Goal: Task Accomplishment & Management: Manage account settings

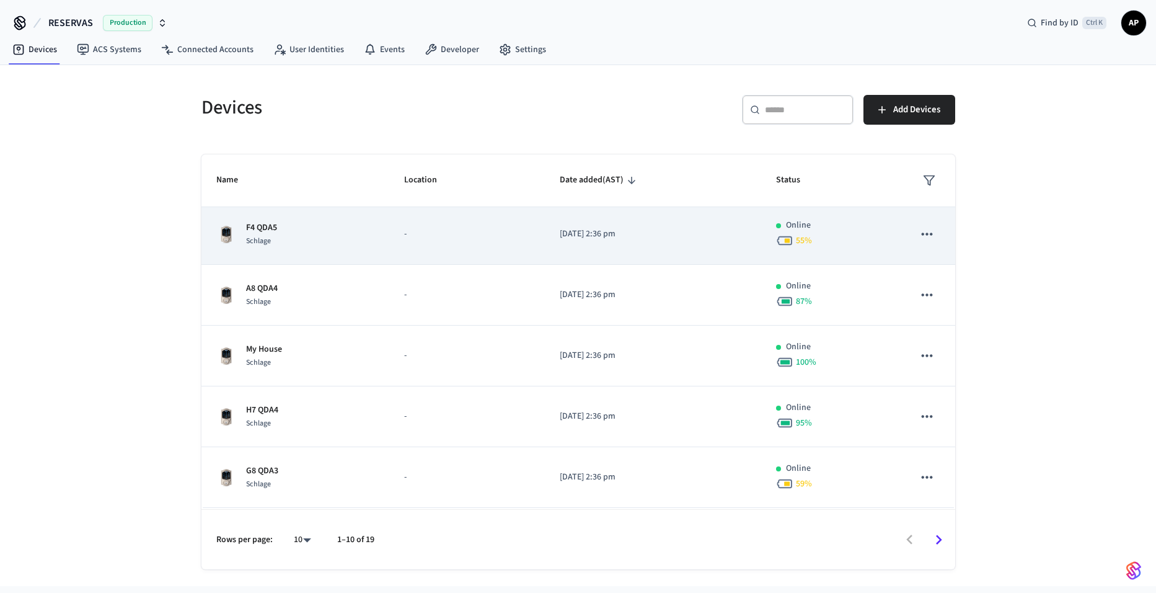
scroll to position [186, 0]
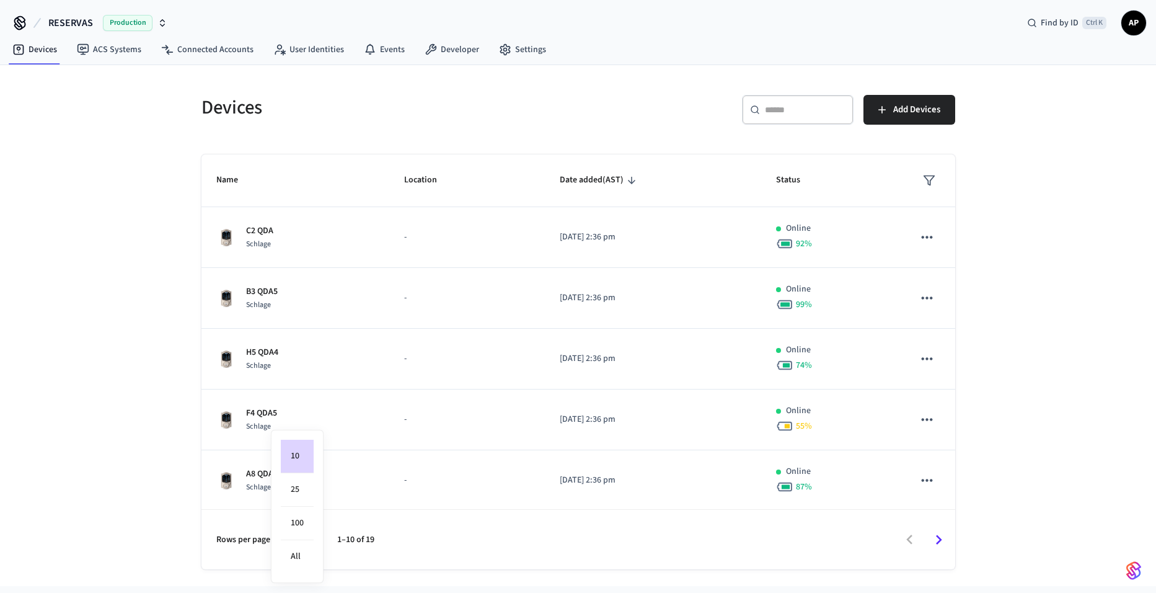
click at [304, 542] on body "RESERVAS Production Find by ID Ctrl K AP Devices ACS Systems Connected Accounts…" at bounding box center [578, 293] width 1156 height 586
drag, startPoint x: 302, startPoint y: 557, endPoint x: 316, endPoint y: 538, distance: 23.1
click at [303, 557] on li "All" at bounding box center [297, 556] width 33 height 33
type input "**"
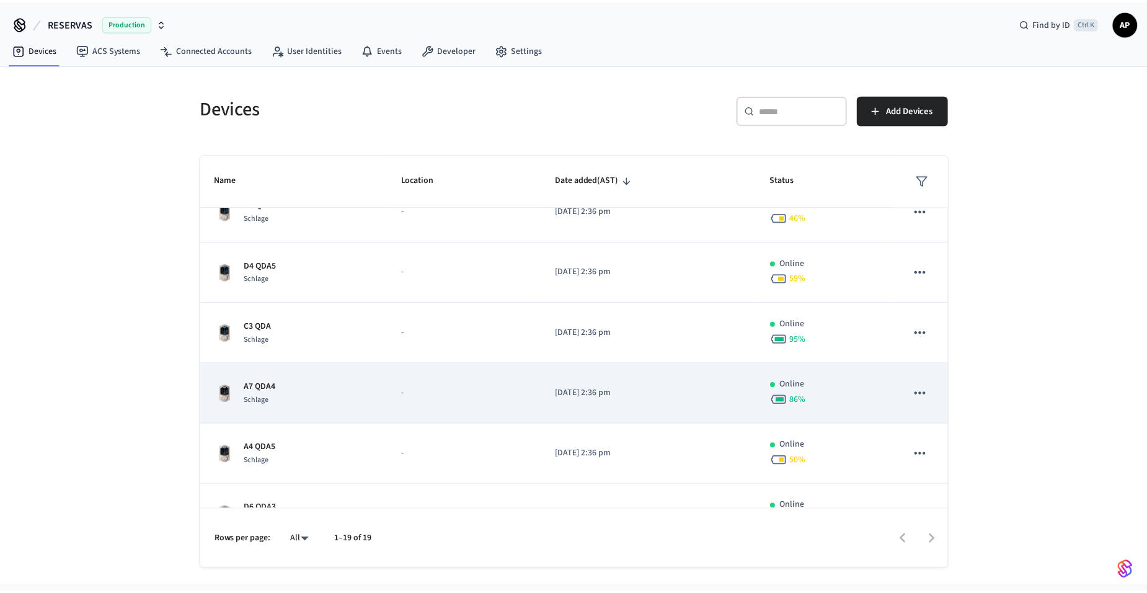
scroll to position [620, 0]
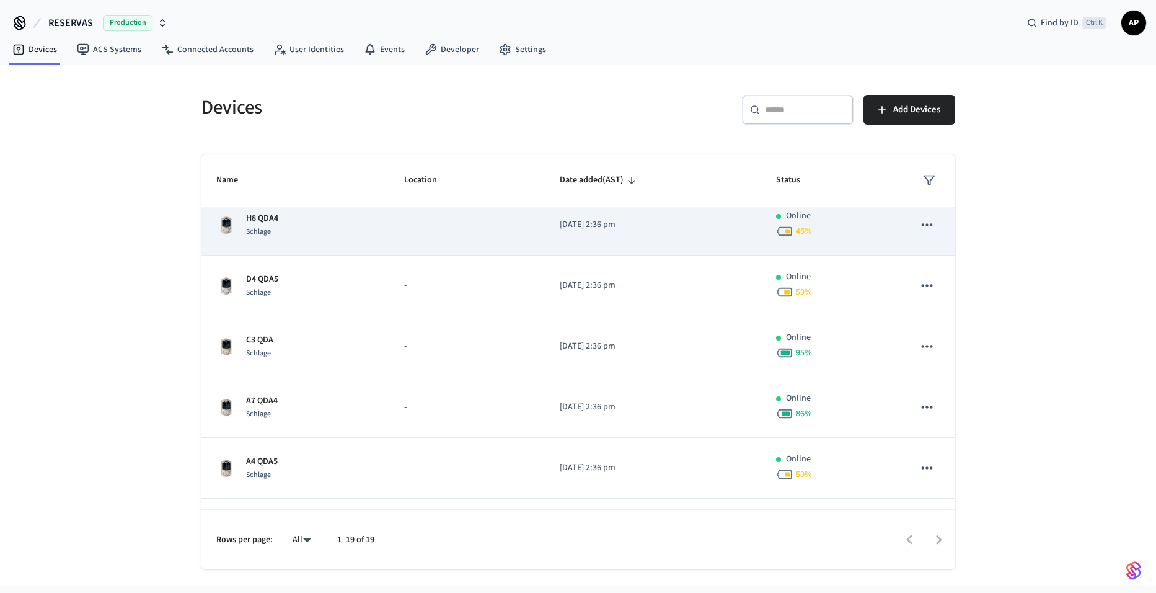
click at [369, 242] on td "H8 QDA4 Schlage" at bounding box center [296, 225] width 189 height 61
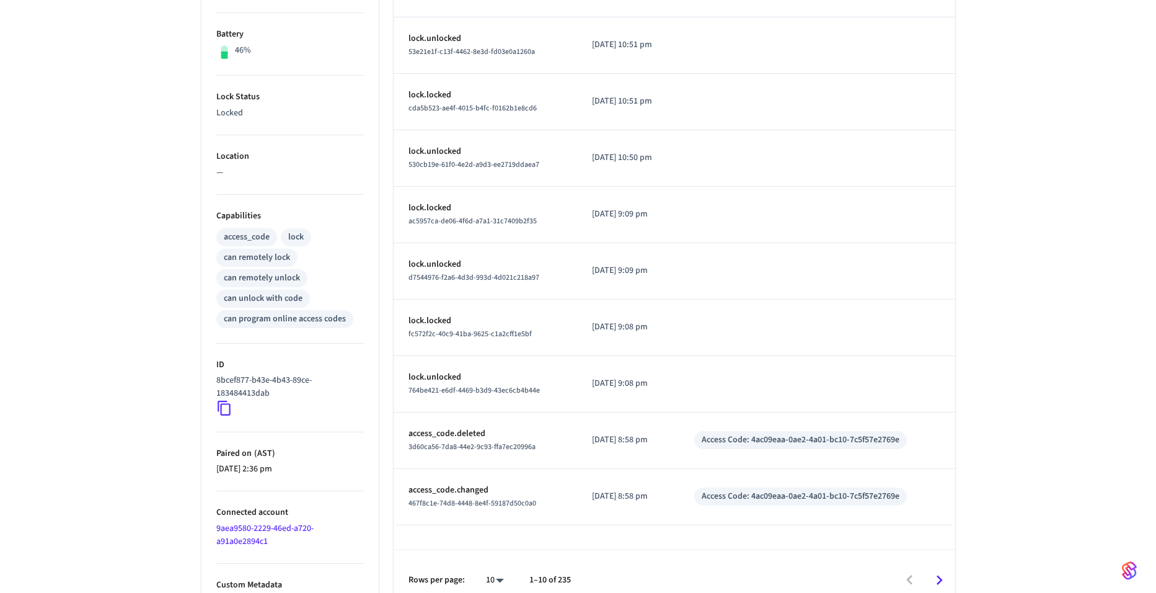
scroll to position [327, 0]
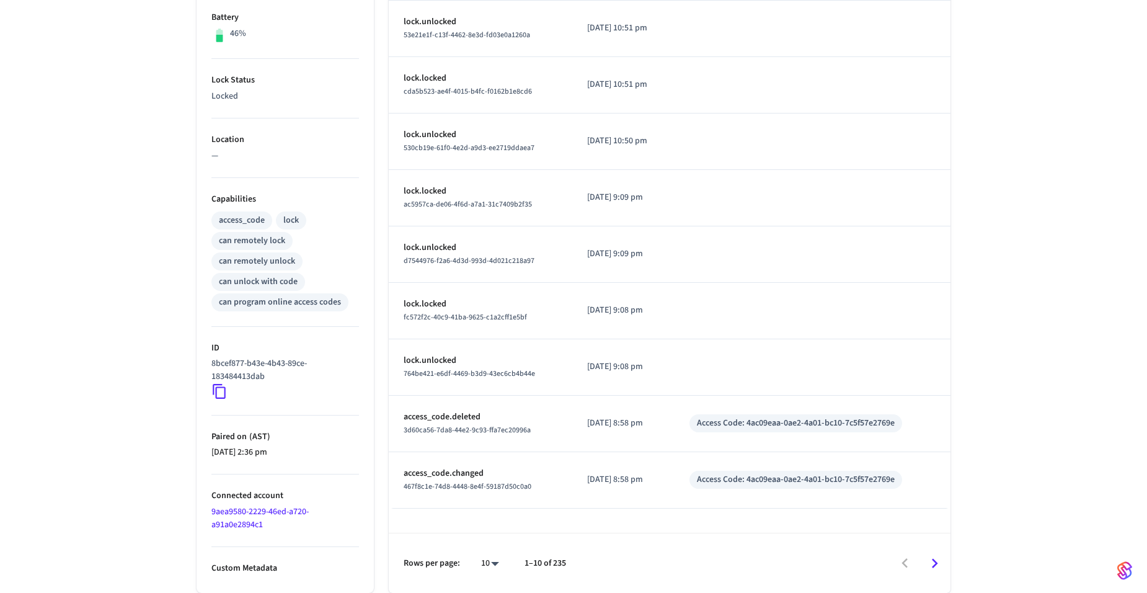
drag, startPoint x: 508, startPoint y: 564, endPoint x: 497, endPoint y: 566, distance: 10.6
click at [504, 566] on div "Rows per page: 10 ** 1–10 of 235" at bounding box center [670, 563] width 562 height 60
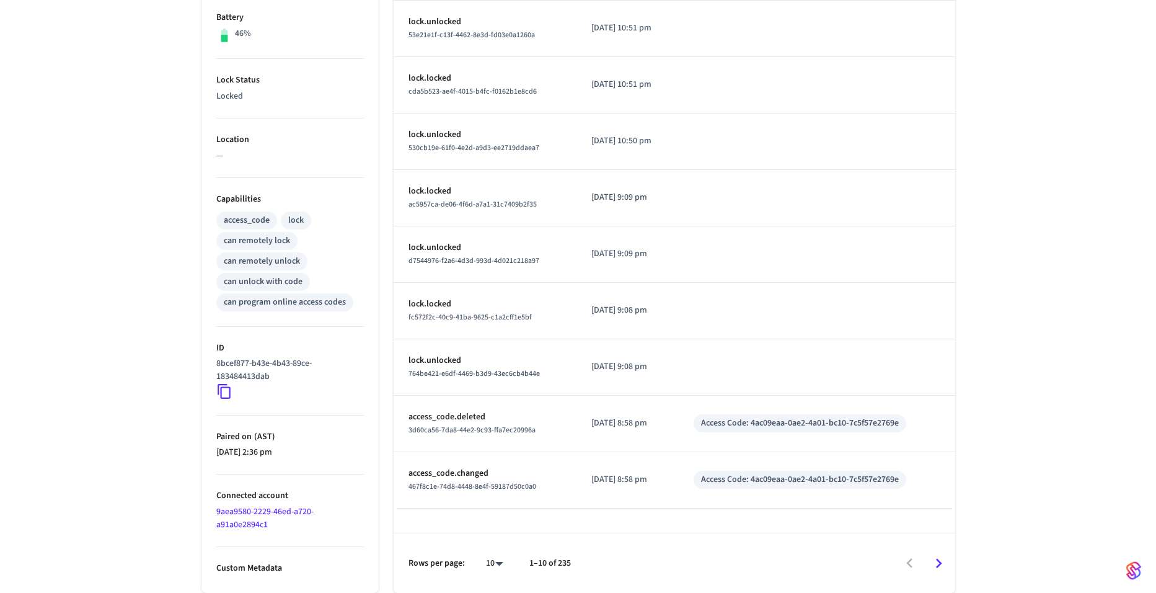
click at [493, 566] on body "RESERVAS Production Find by ID Ctrl K AP Devices ACS Systems Connected Accounts…" at bounding box center [578, 133] width 1156 height 920
click at [492, 561] on li "100" at bounding box center [485, 556] width 33 height 33
type input "***"
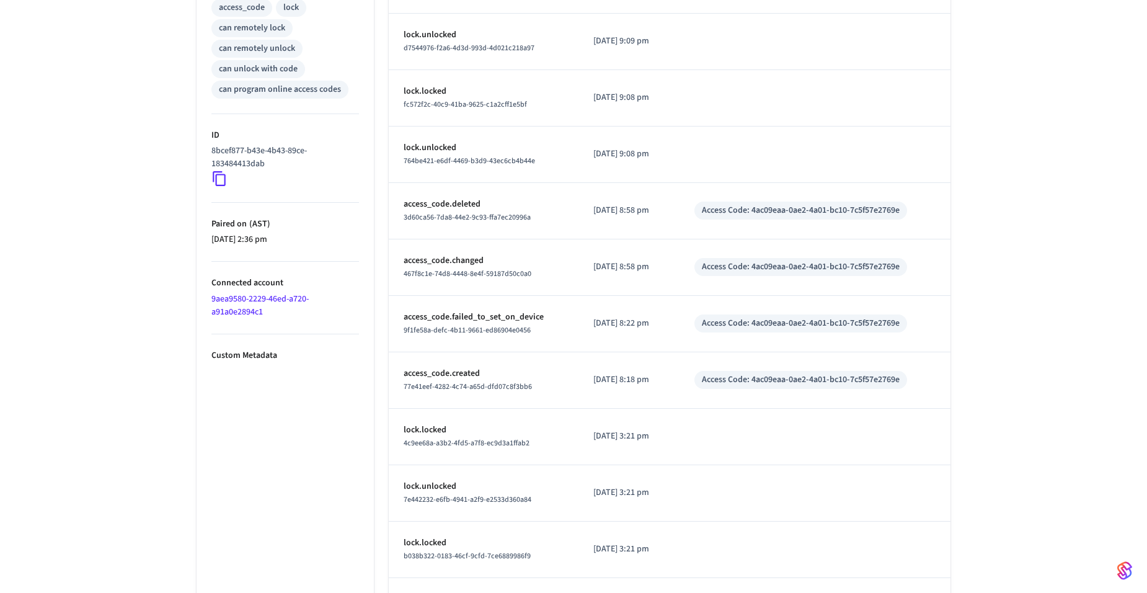
scroll to position [544, 0]
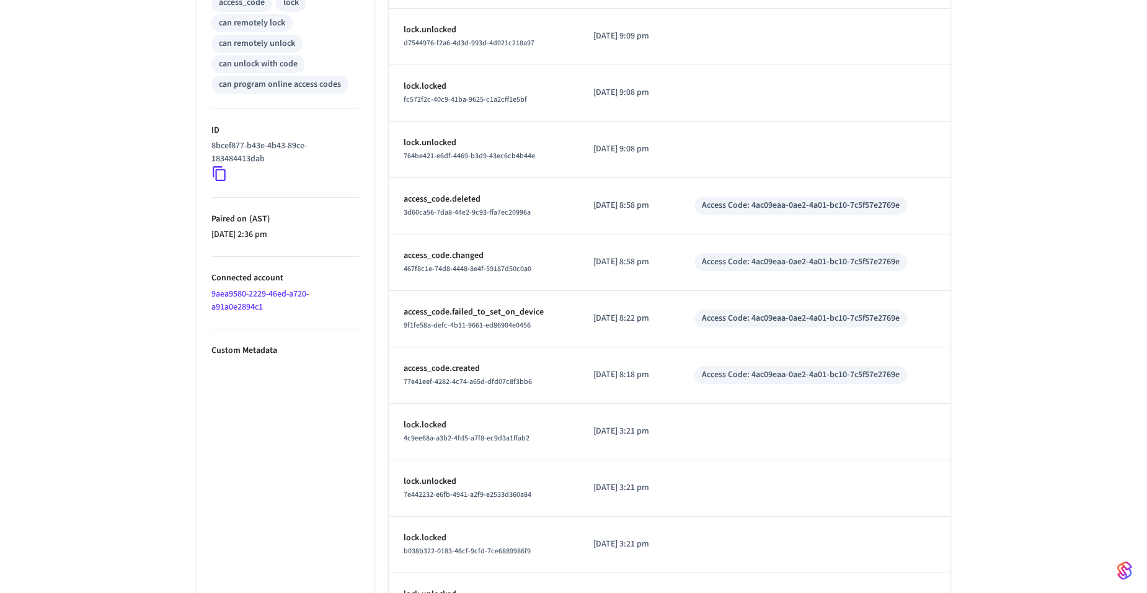
click at [455, 368] on p "access_code.created" at bounding box center [484, 368] width 160 height 13
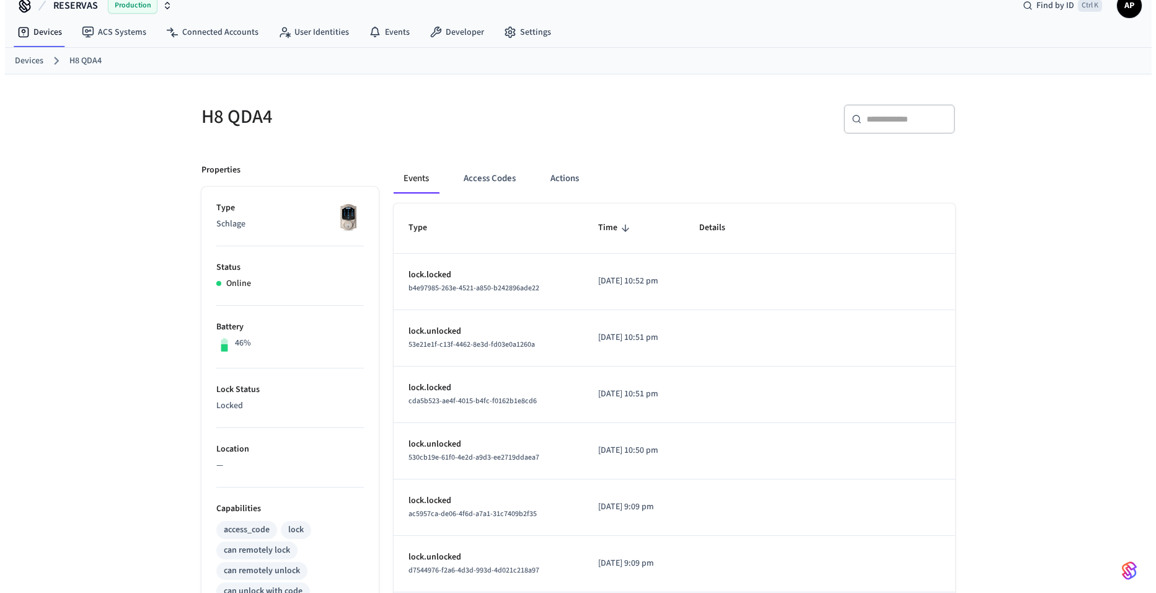
scroll to position [0, 0]
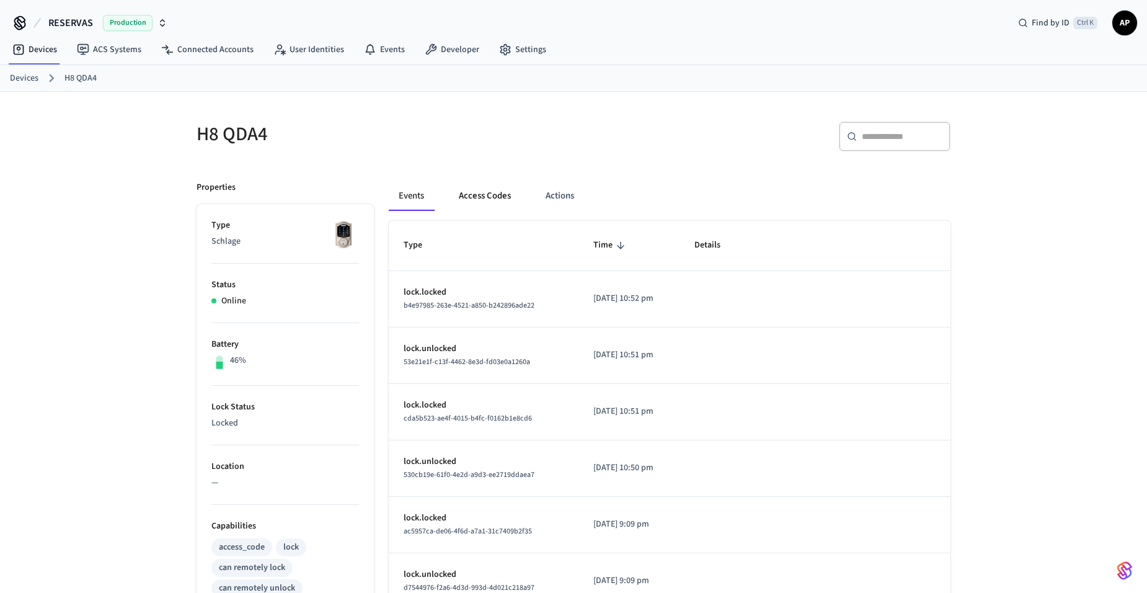
click at [492, 198] on button "Access Codes" at bounding box center [485, 196] width 72 height 30
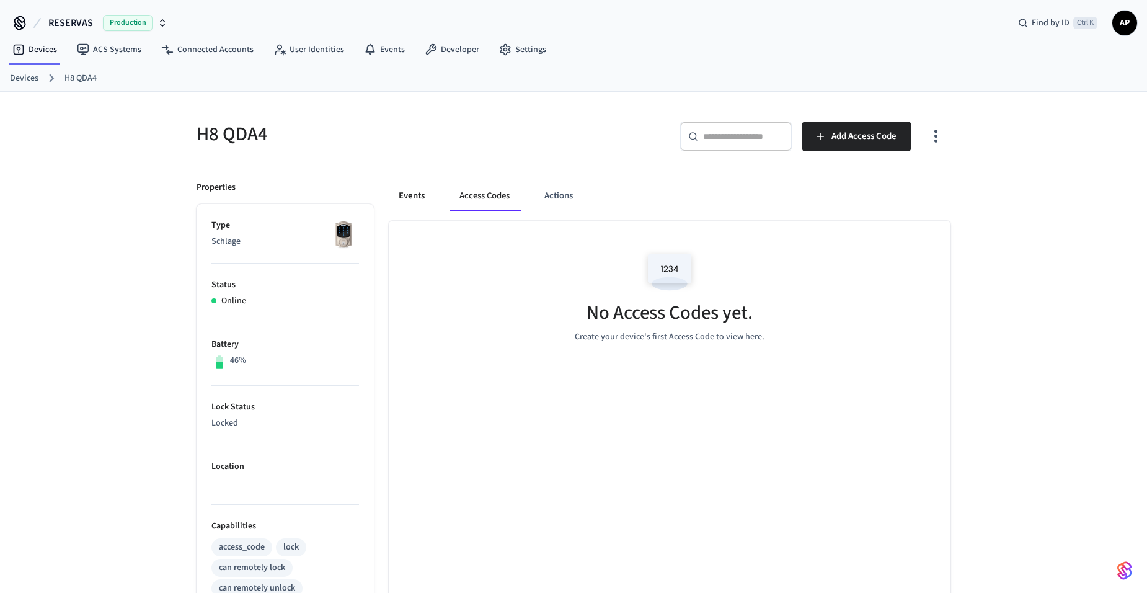
click at [410, 203] on button "Events" at bounding box center [412, 196] width 46 height 30
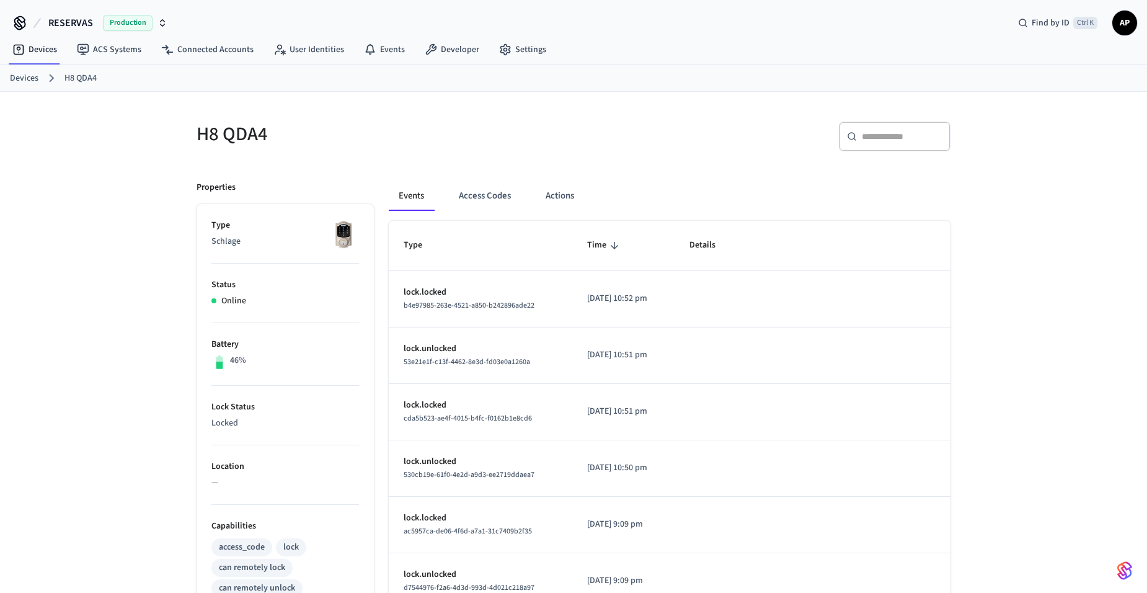
click at [24, 79] on link "Devices" at bounding box center [24, 78] width 29 height 13
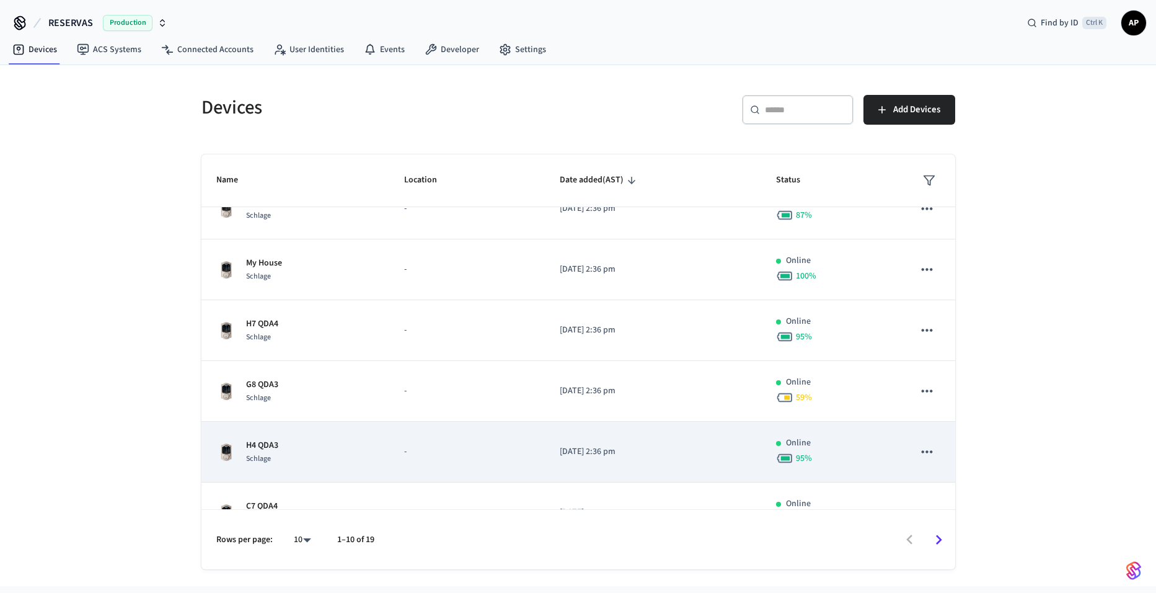
scroll to position [306, 0]
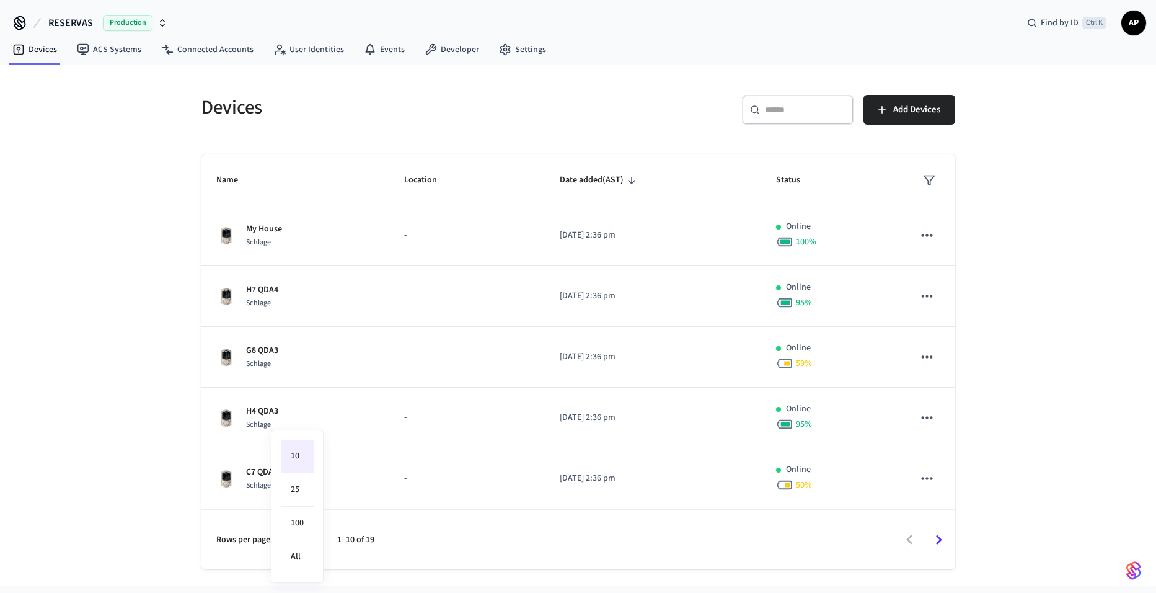
click at [303, 538] on body "RESERVAS Production Find by ID Ctrl K AP Devices ACS Systems Connected Accounts…" at bounding box center [578, 293] width 1156 height 586
click at [303, 552] on li "All" at bounding box center [297, 556] width 33 height 33
type input "**"
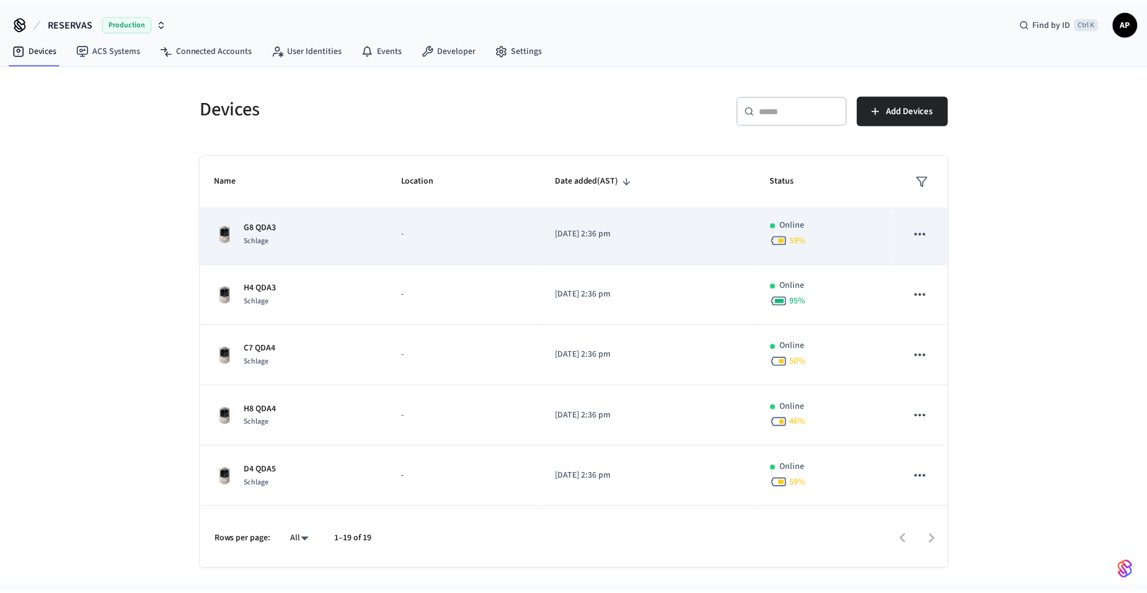
scroll to position [430, 0]
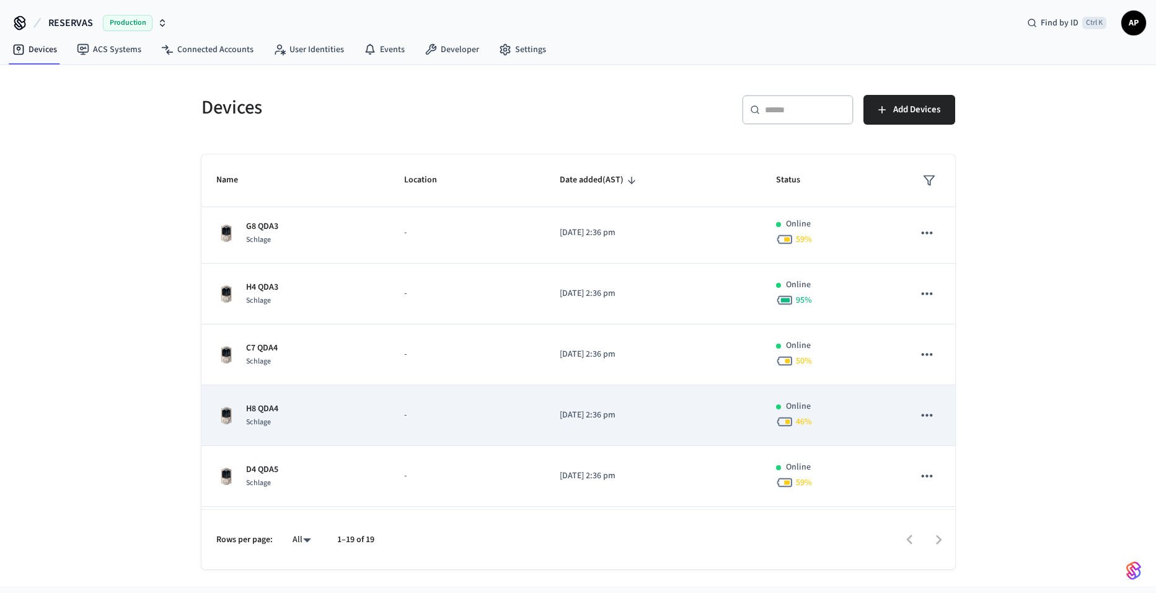
click at [308, 424] on div "H8 QDA4 Schlage" at bounding box center [295, 415] width 159 height 26
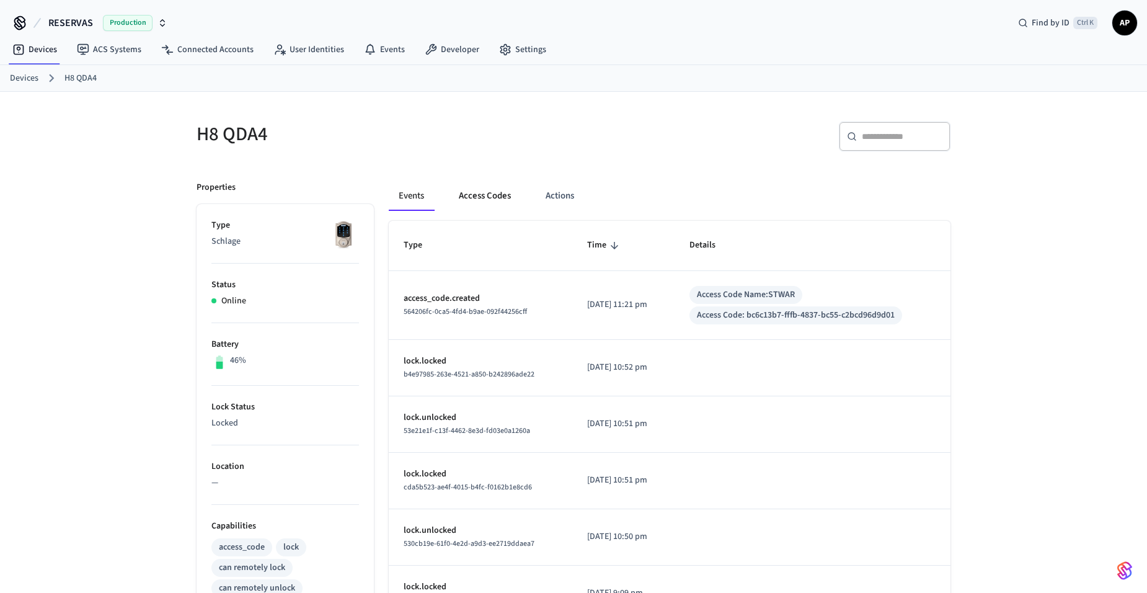
click at [490, 199] on button "Access Codes" at bounding box center [485, 196] width 72 height 30
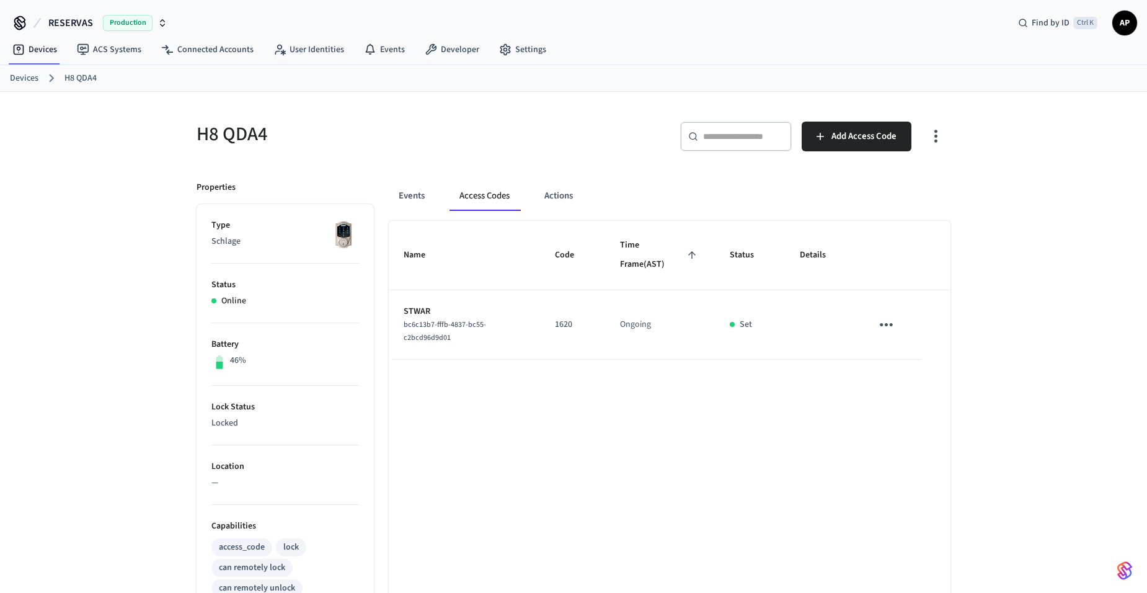
click at [887, 326] on icon "sticky table" at bounding box center [886, 324] width 13 height 3
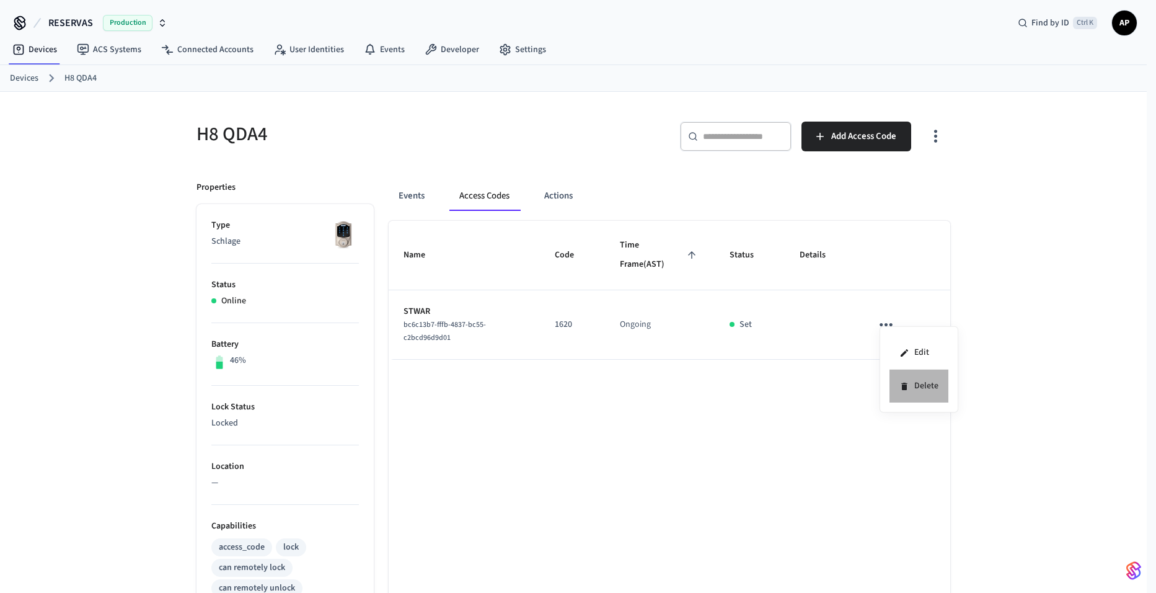
click at [912, 381] on li "Delete" at bounding box center [919, 386] width 59 height 33
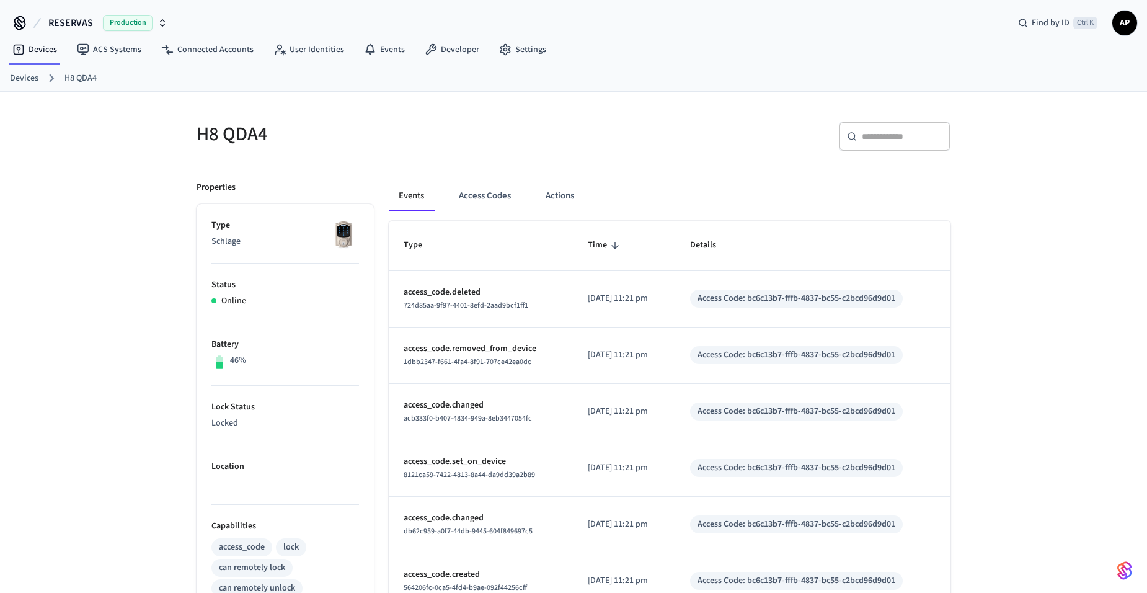
click at [14, 84] on link "Devices" at bounding box center [24, 78] width 29 height 13
